Goal: Navigation & Orientation: Find specific page/section

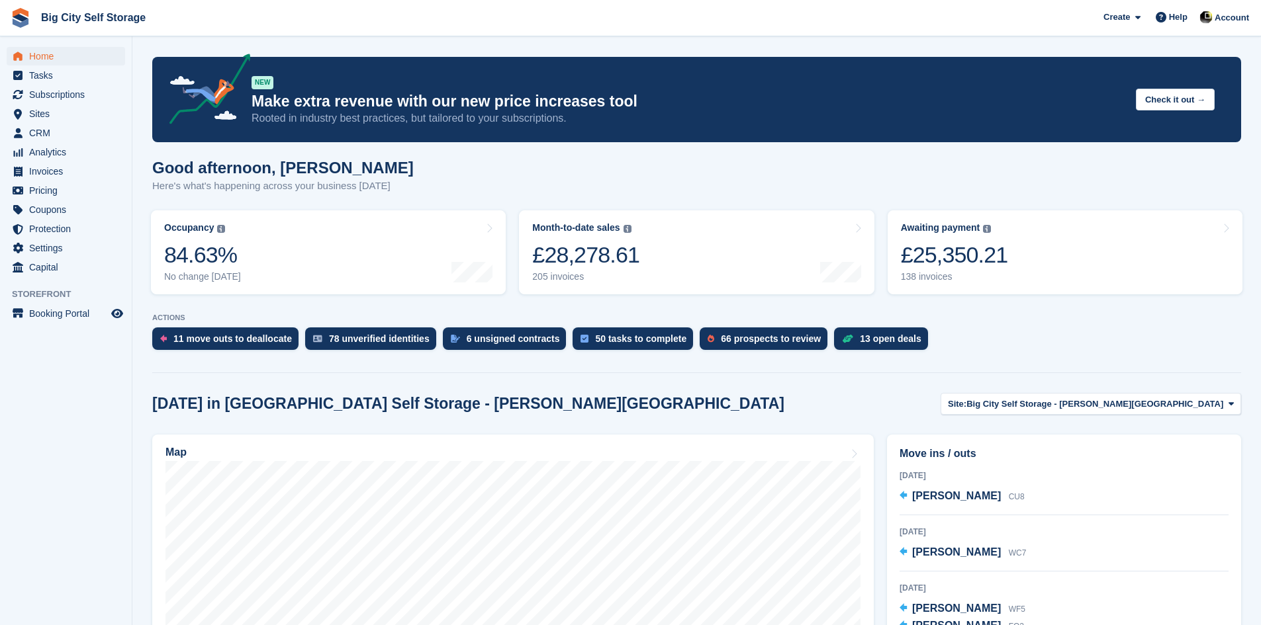
click at [516, 414] on div "Today in Big City Self Storage - Boucher Road Site: Big City Self Storage - Bou…" at bounding box center [696, 404] width 1089 height 22
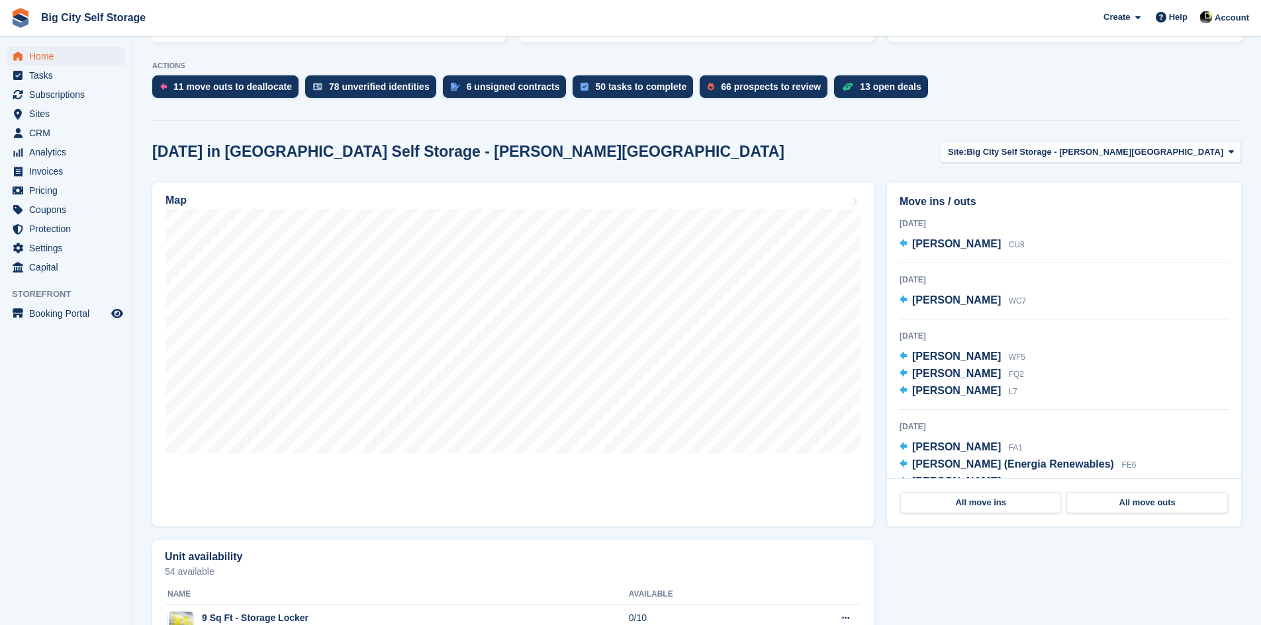
scroll to position [331, 0]
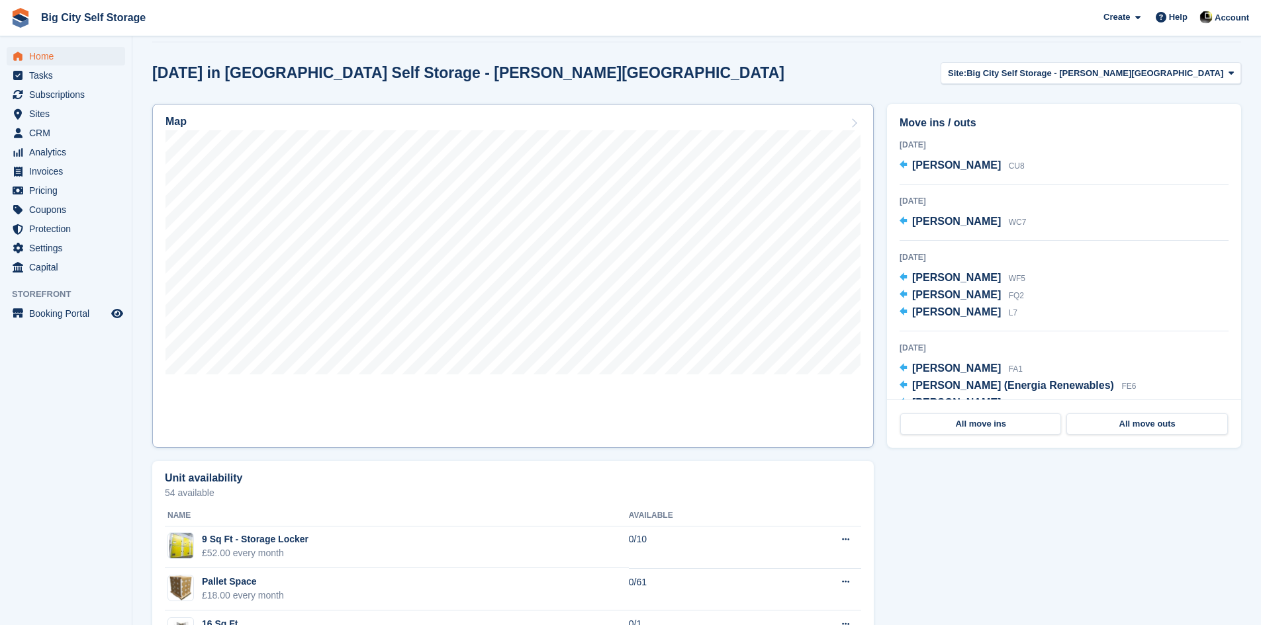
click at [641, 414] on link "Map" at bounding box center [512, 276] width 721 height 344
